Goal: Task Accomplishment & Management: Use online tool/utility

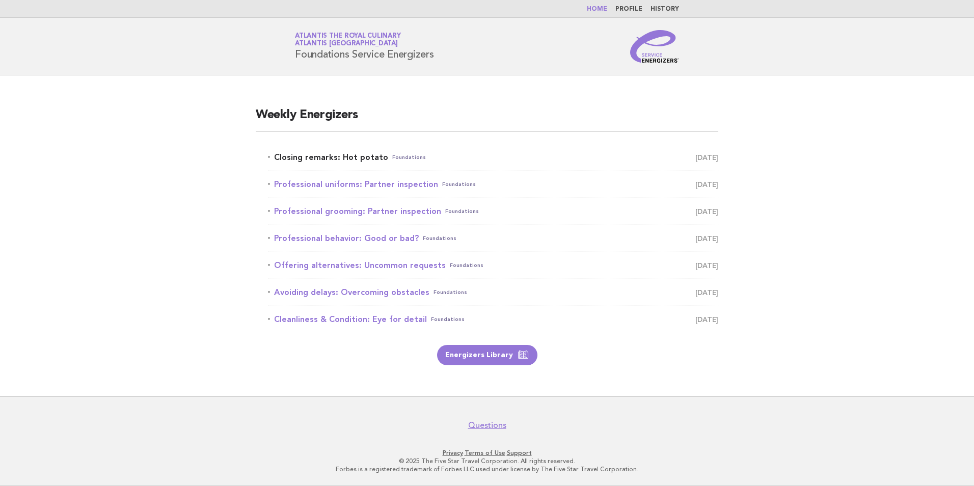
click at [363, 158] on link "Closing remarks: Hot potato Foundations September 30" at bounding box center [493, 157] width 450 height 14
click at [340, 155] on link "Closing remarks: Hot potato Foundations September 30" at bounding box center [493, 157] width 450 height 14
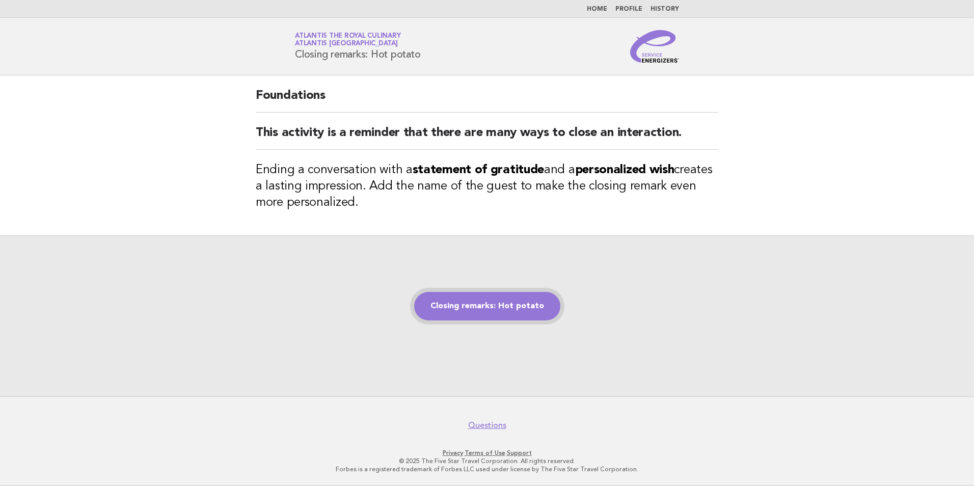
click at [489, 310] on link "Closing remarks: Hot potato" at bounding box center [487, 306] width 146 height 29
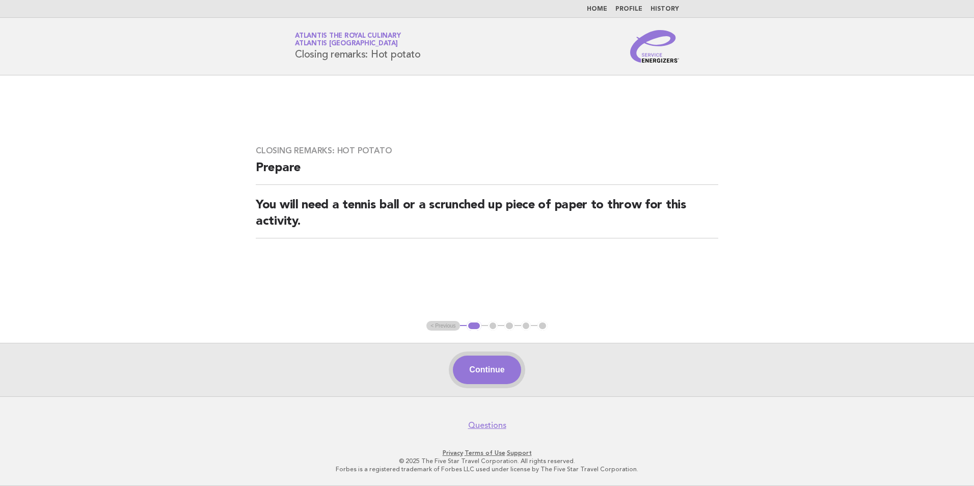
click at [502, 371] on button "Continue" at bounding box center [487, 369] width 68 height 29
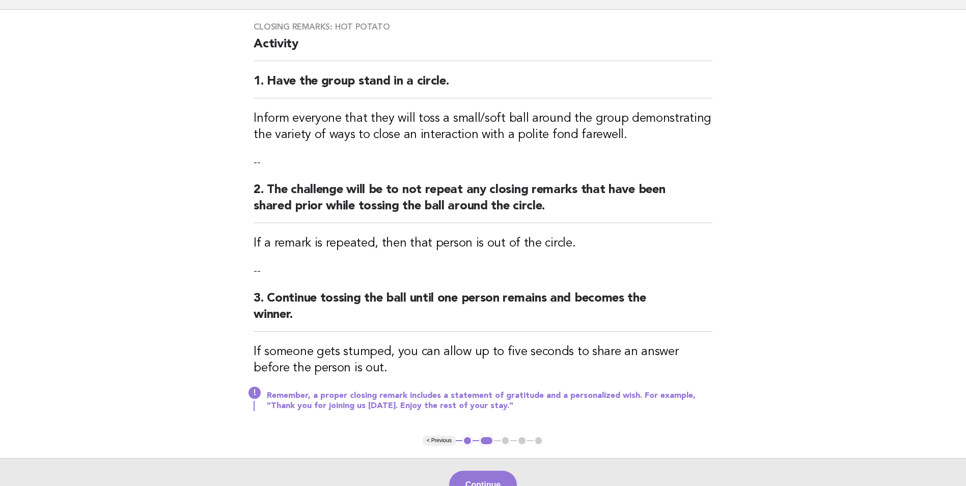
scroll to position [180, 0]
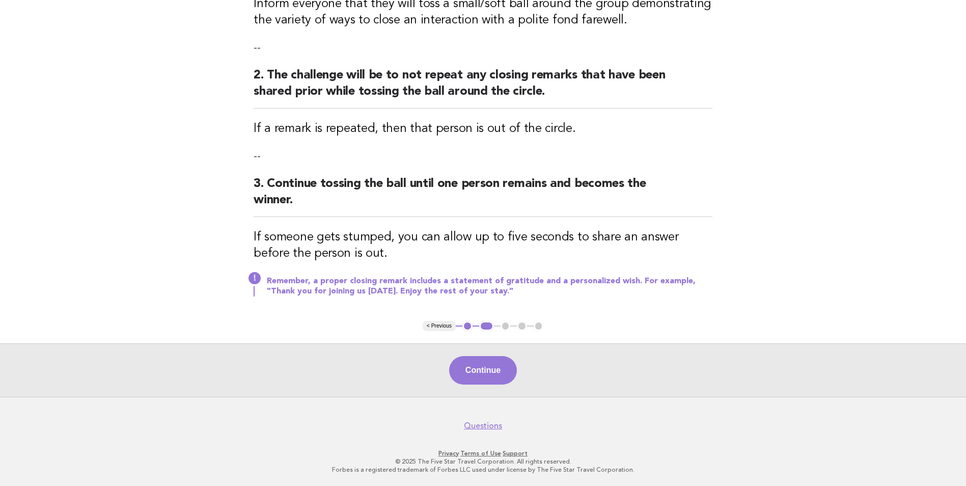
click at [495, 386] on div "Continue" at bounding box center [483, 369] width 966 height 53
click at [495, 378] on button "Continue" at bounding box center [483, 370] width 68 height 29
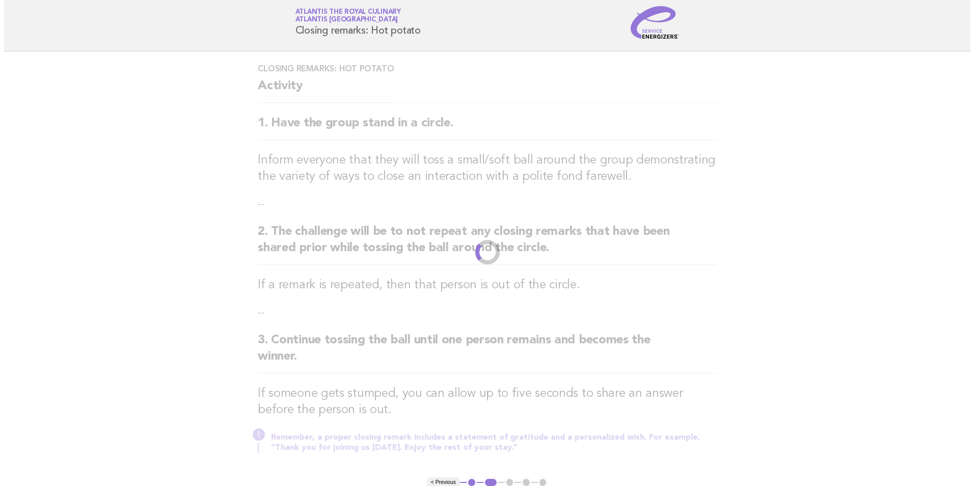
scroll to position [0, 0]
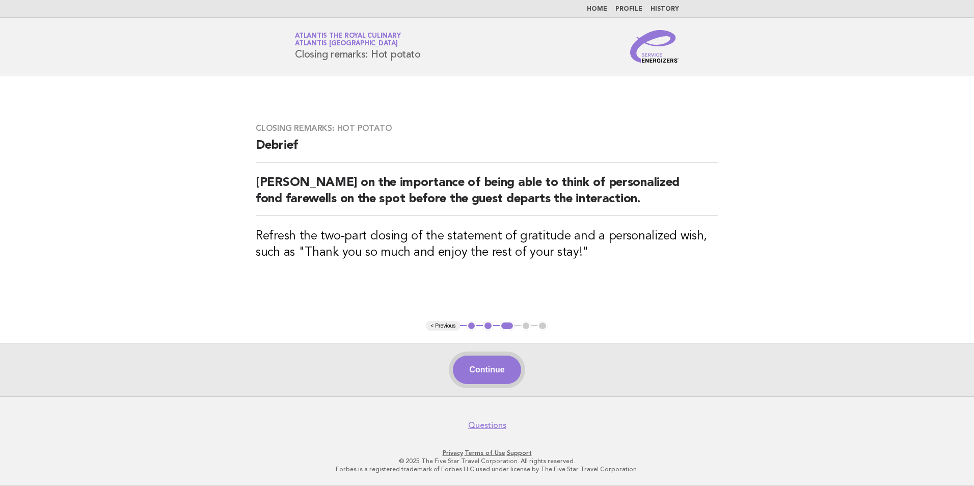
click at [504, 369] on button "Continue" at bounding box center [487, 369] width 68 height 29
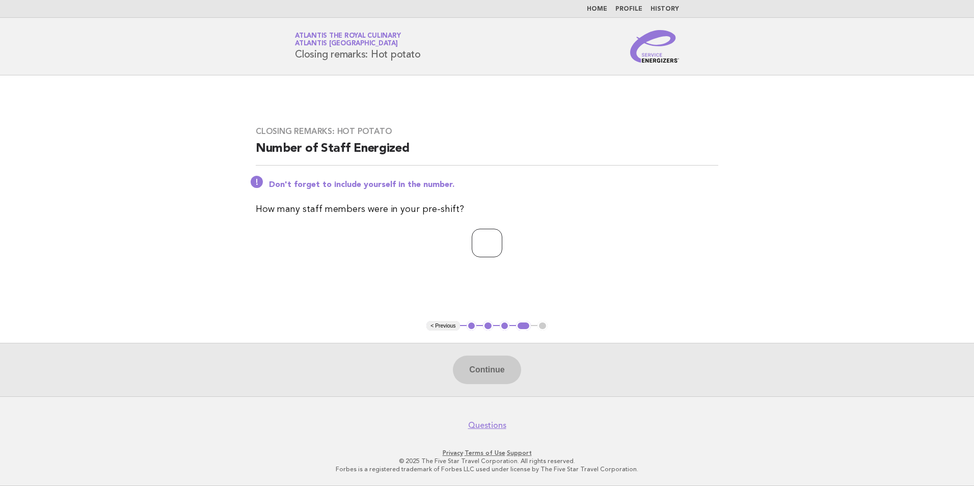
click at [478, 241] on input "number" at bounding box center [487, 243] width 31 height 29
type input "**"
click at [467, 366] on button "Continue" at bounding box center [487, 369] width 68 height 29
